Goal: Task Accomplishment & Management: Use online tool/utility

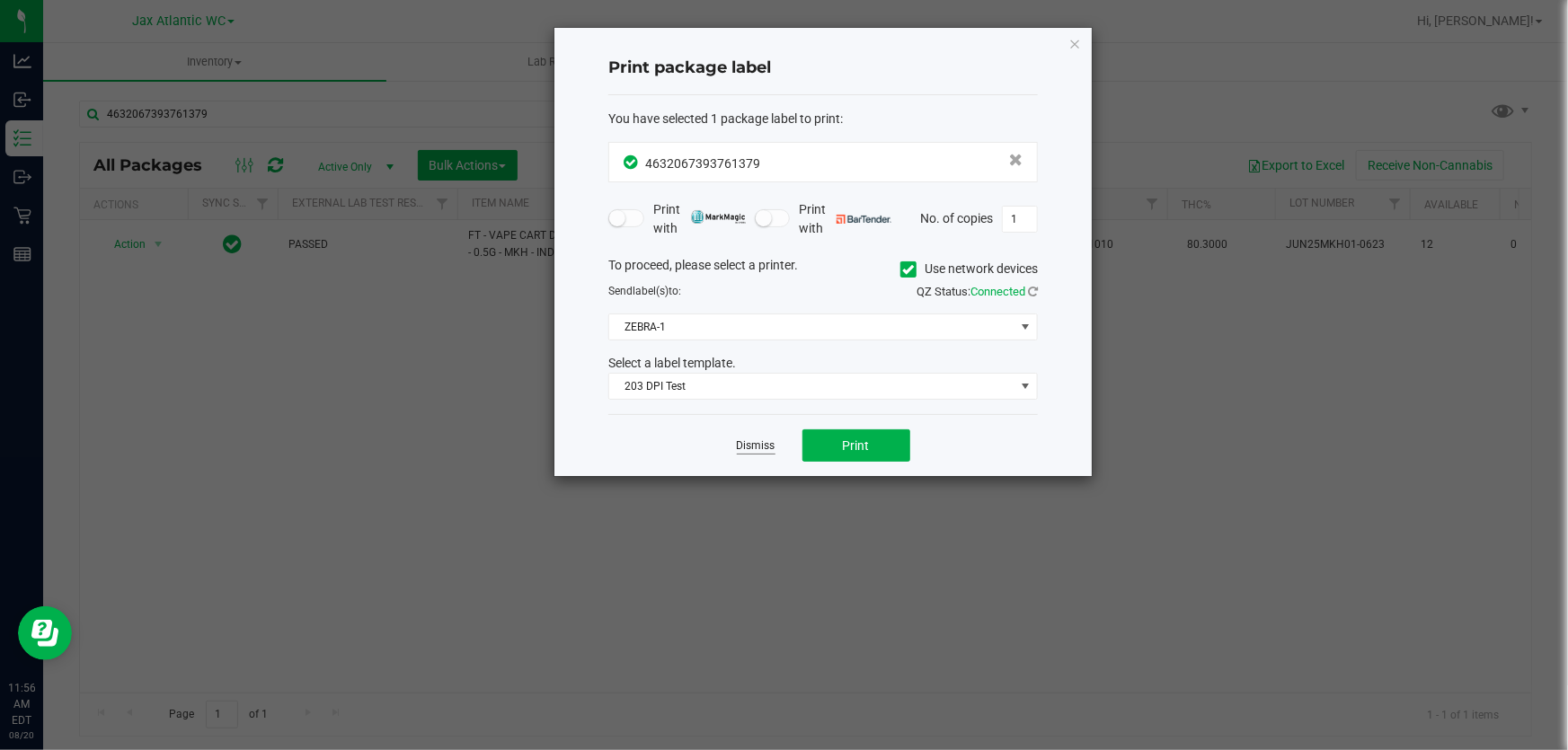
click at [759, 441] on link "Dismiss" at bounding box center [755, 446] width 39 height 15
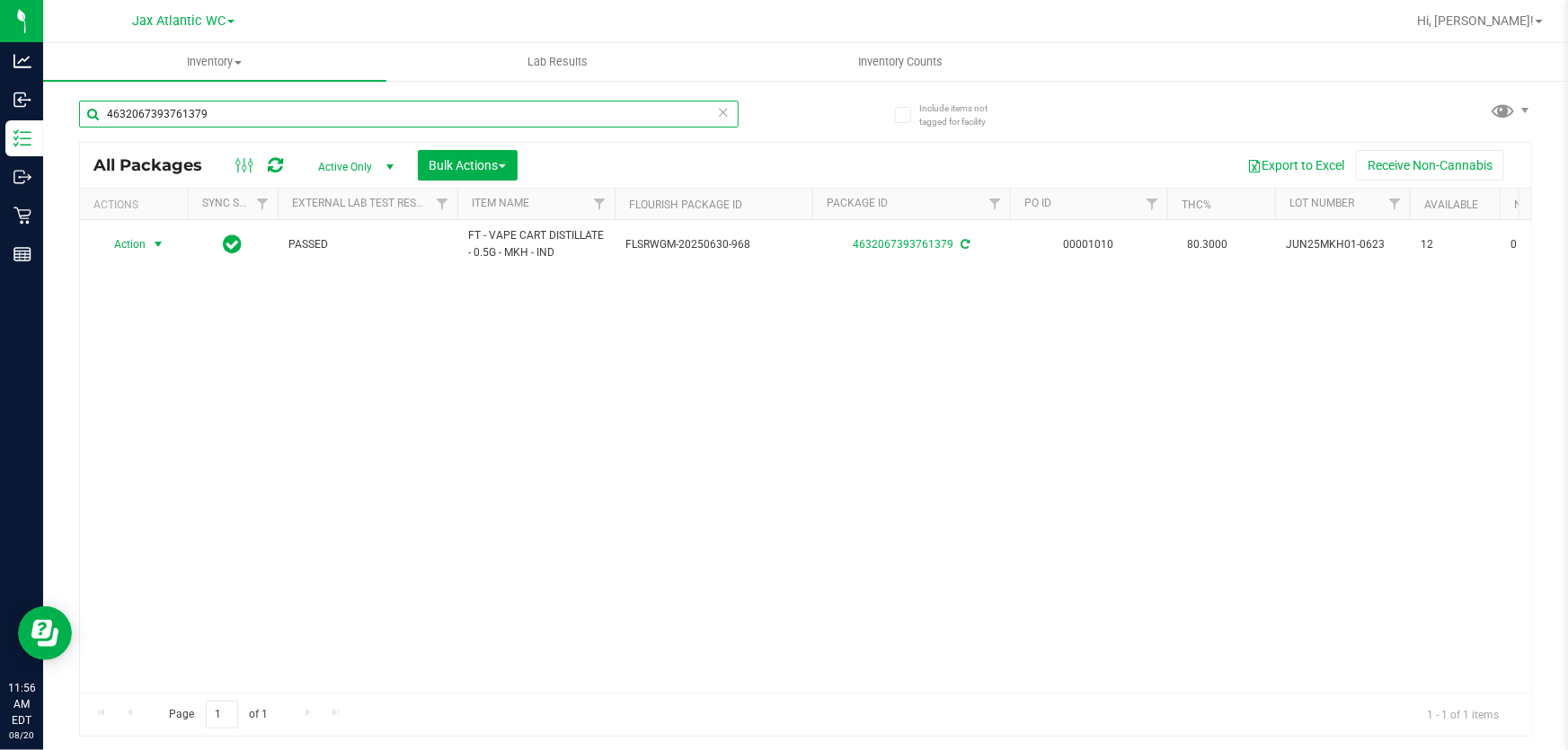
click at [416, 111] on input "4632067393761379" at bounding box center [409, 113] width 660 height 27
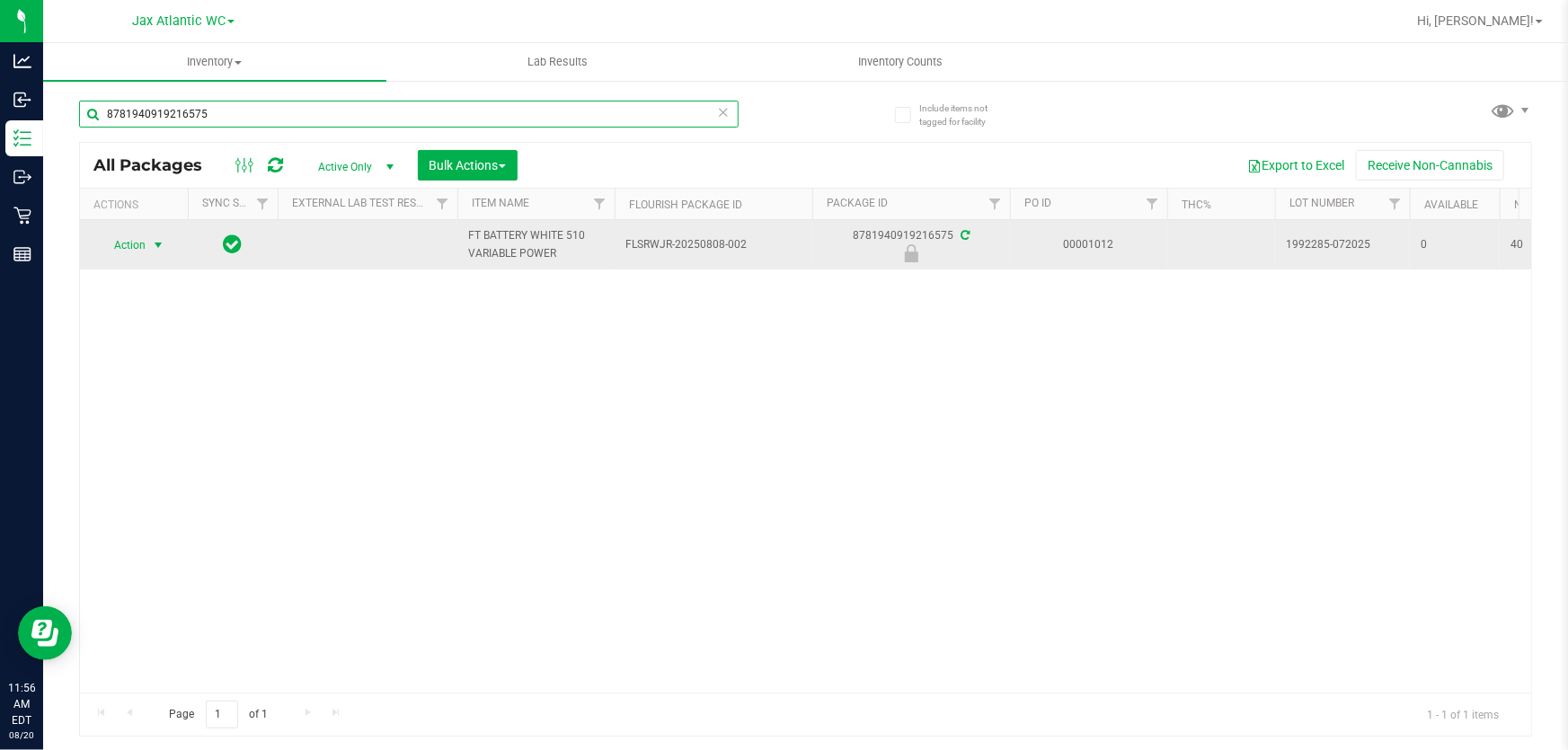
type input "8781940919216575"
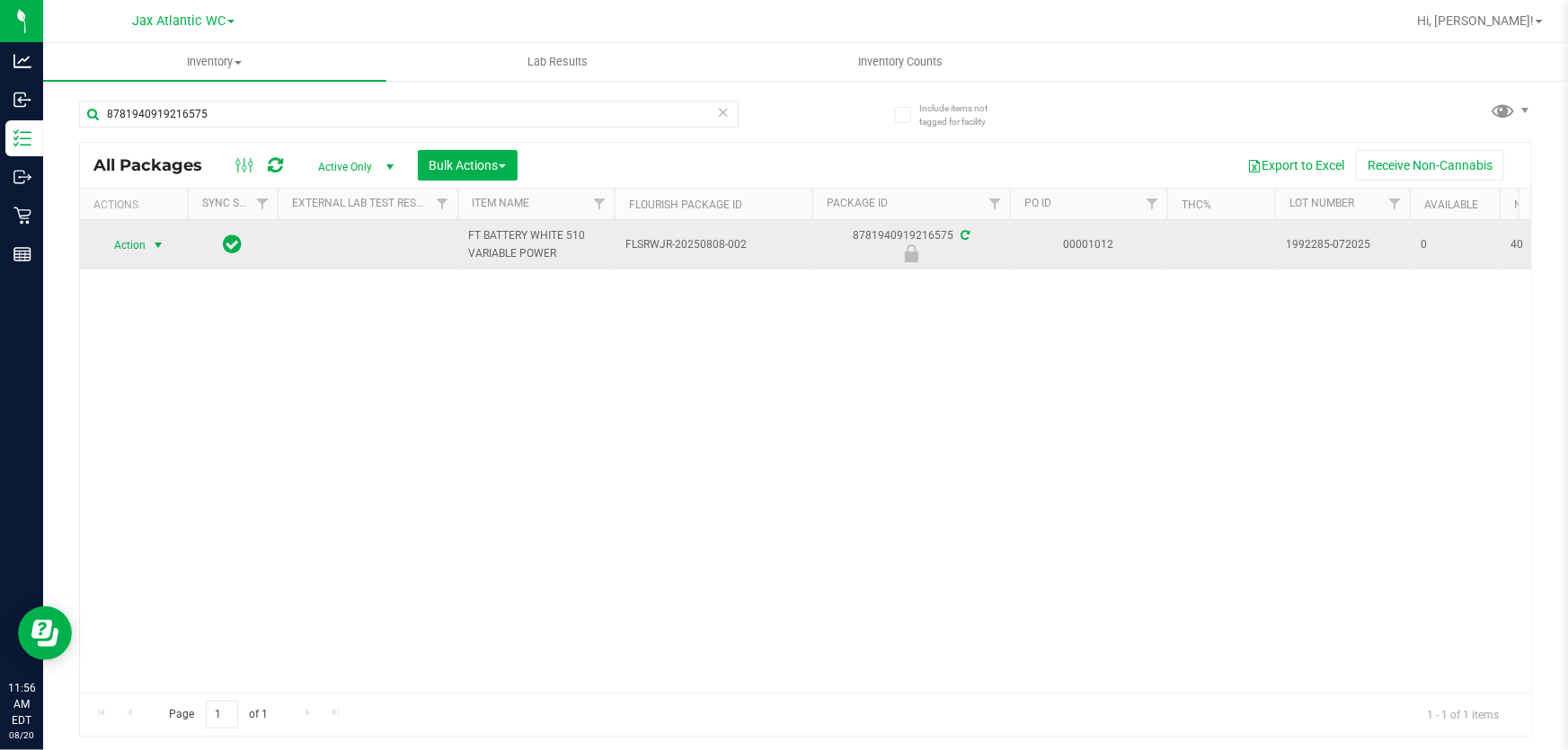
click at [158, 244] on span "select" at bounding box center [158, 245] width 14 height 14
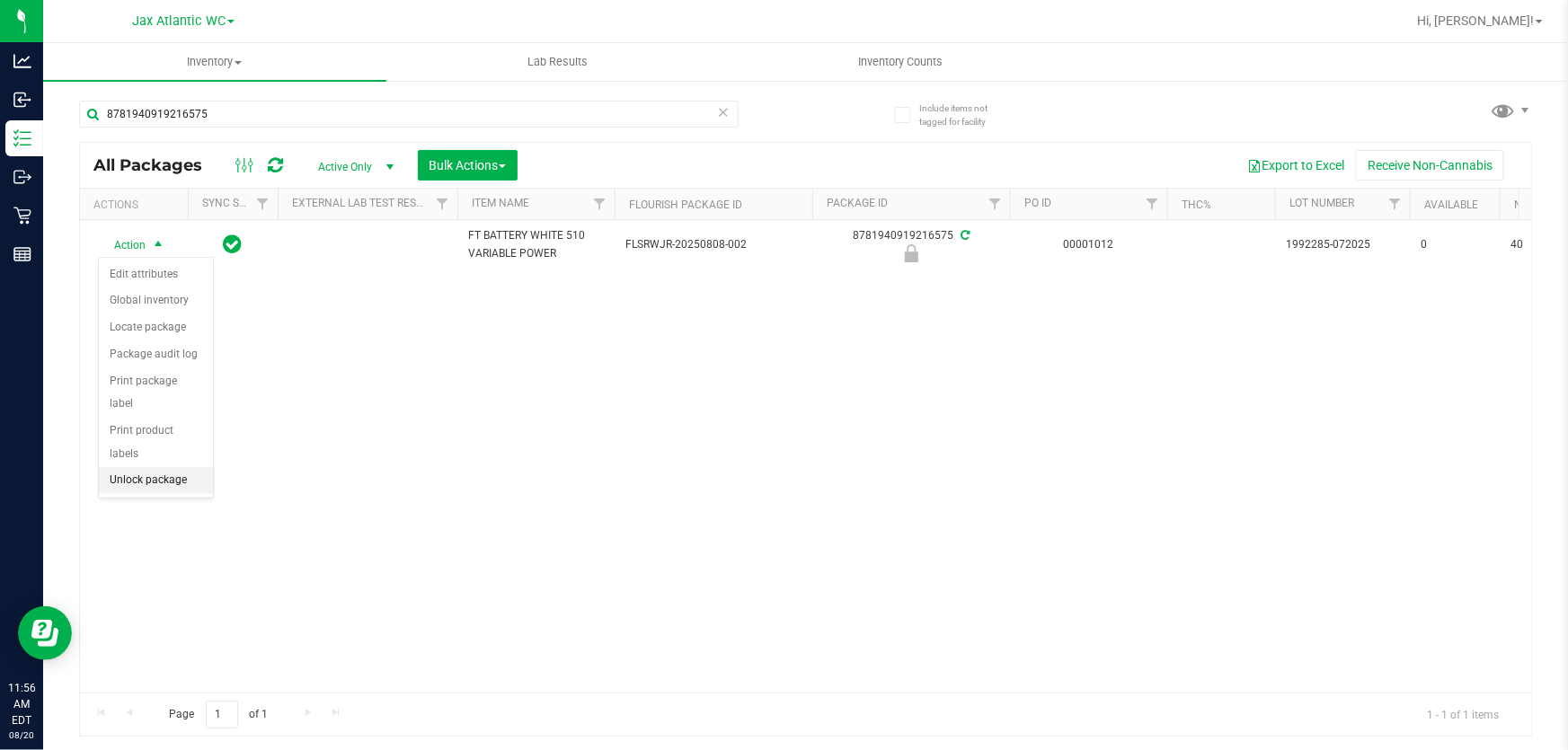
click at [181, 467] on li "Unlock package" at bounding box center [156, 480] width 114 height 27
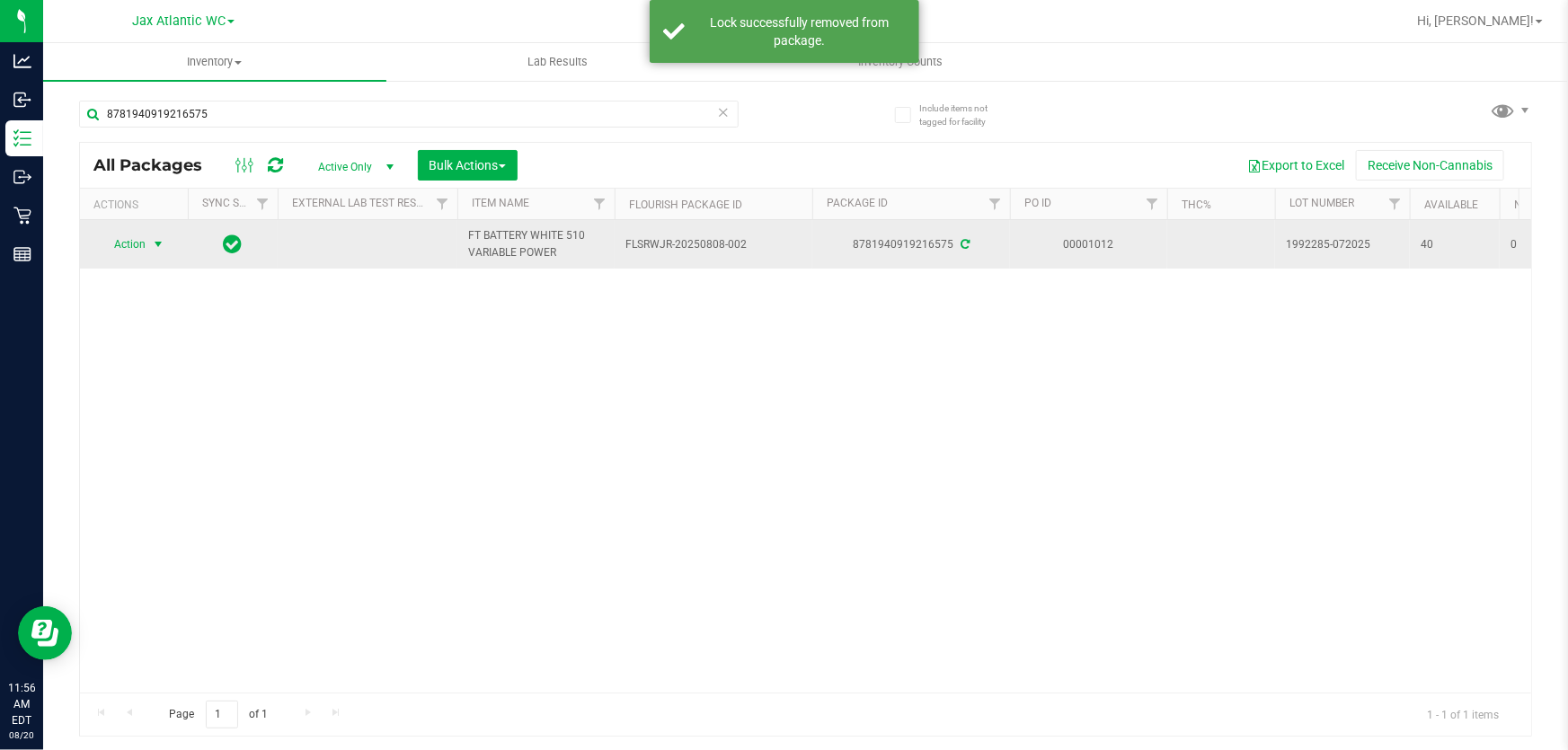
click at [143, 240] on span "Action" at bounding box center [122, 244] width 48 height 26
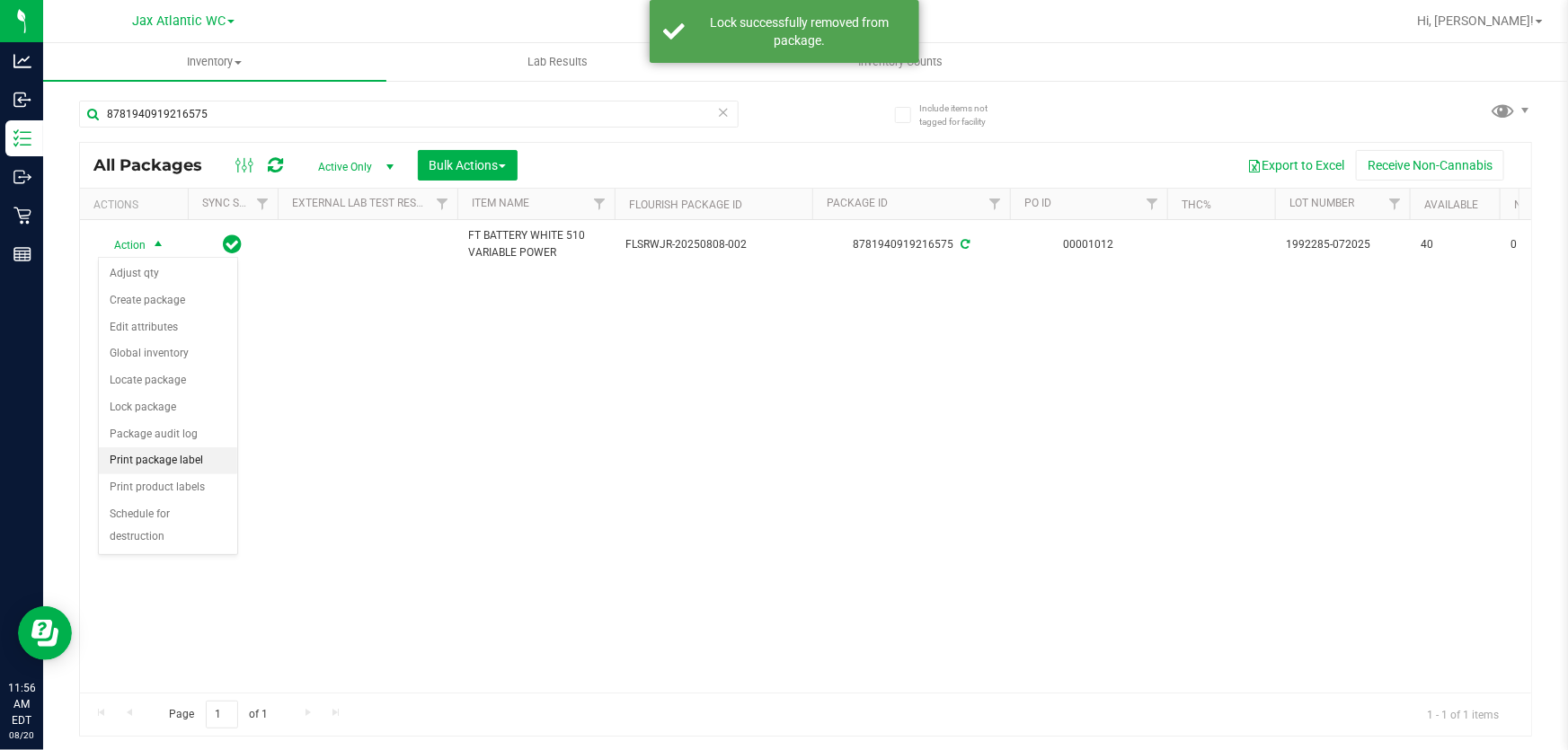
click at [197, 460] on li "Print package label" at bounding box center [168, 460] width 138 height 27
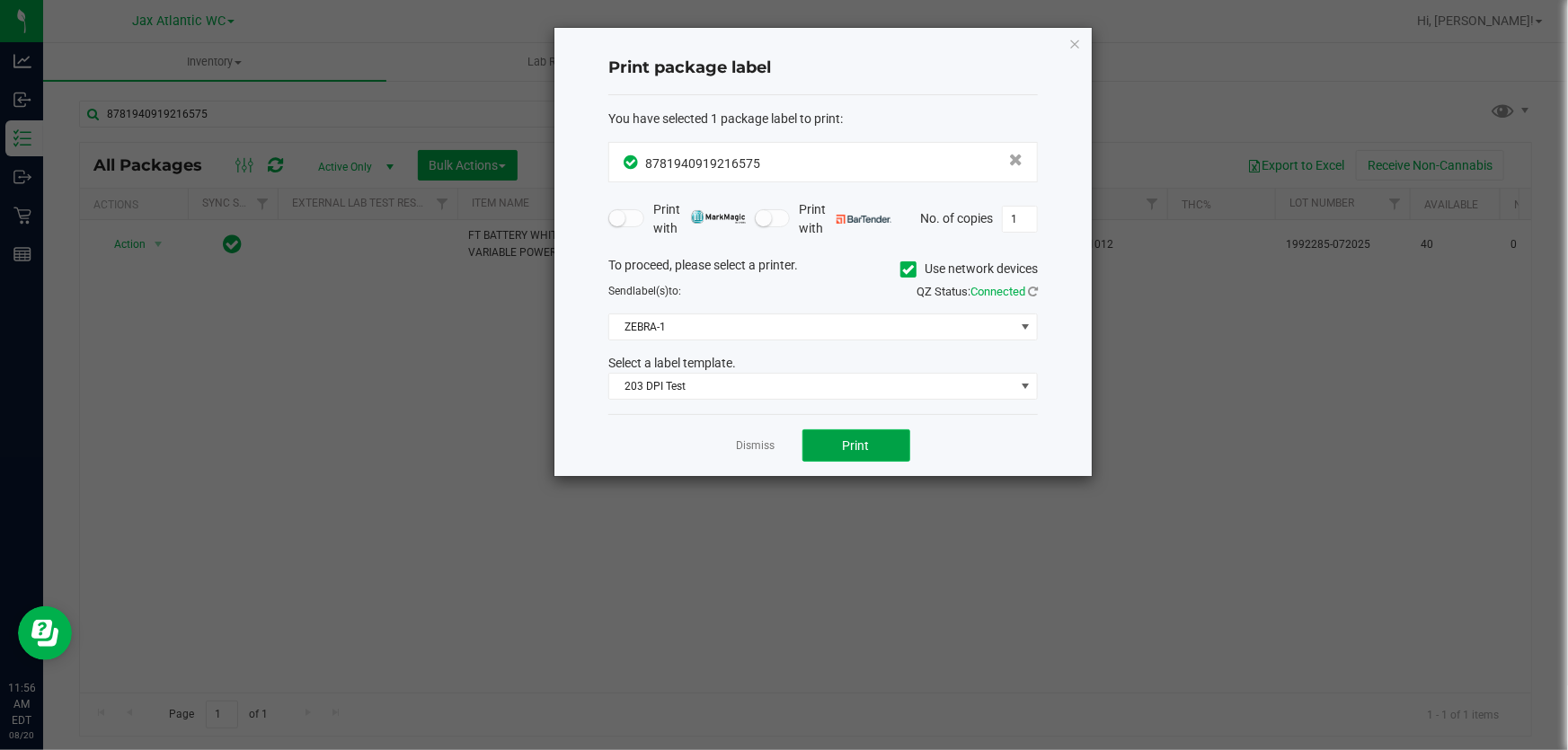
click at [852, 447] on span "Print" at bounding box center [856, 445] width 27 height 14
